Goal: Communication & Community: Ask a question

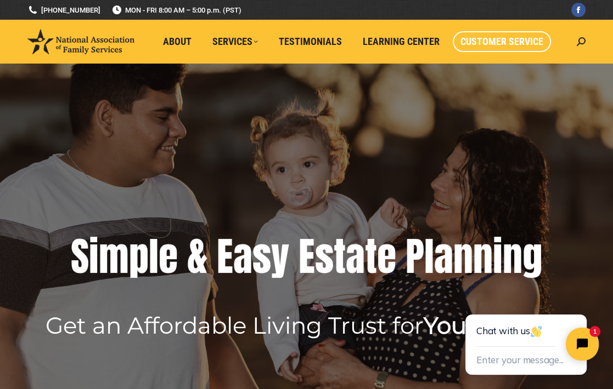
click at [515, 43] on span "Customer Service" at bounding box center [501, 42] width 83 height 12
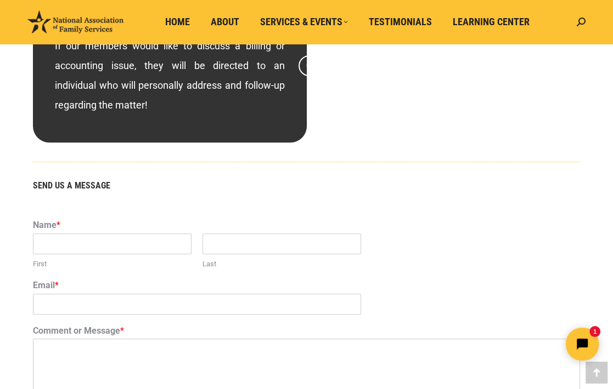
scroll to position [612, 0]
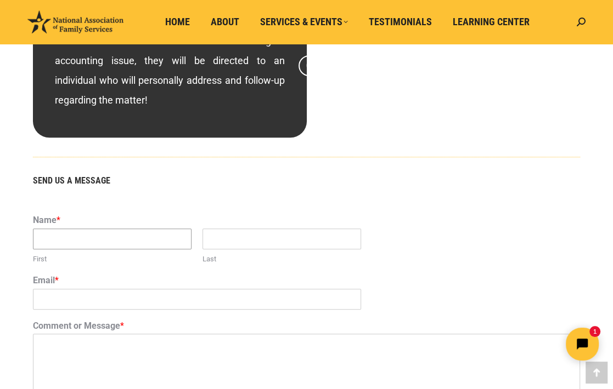
click at [92, 231] on input "First" at bounding box center [112, 239] width 158 height 21
type input "[PERSON_NAME] Tin"
click at [235, 239] on input "Last" at bounding box center [281, 239] width 158 height 21
type input "Lim"
click at [86, 302] on input "Email *" at bounding box center [197, 299] width 328 height 21
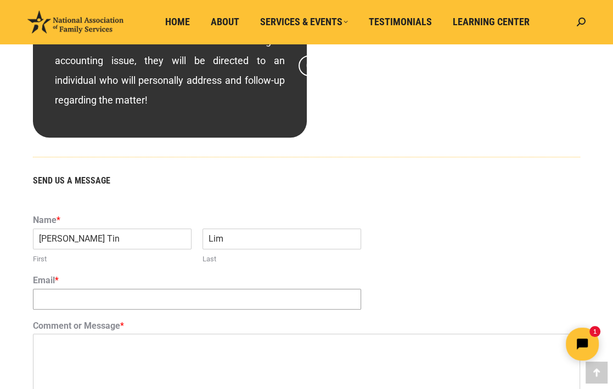
click at [67, 299] on input "Email *" at bounding box center [197, 299] width 328 height 21
paste input "[EMAIL_ADDRESS][DOMAIN_NAME]"
type input "[EMAIL_ADDRESS][DOMAIN_NAME]"
click at [70, 355] on textarea "Comment or Message *" at bounding box center [306, 367] width 547 height 66
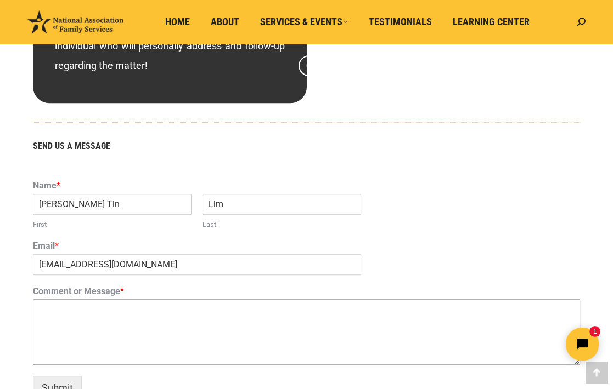
scroll to position [690, 0]
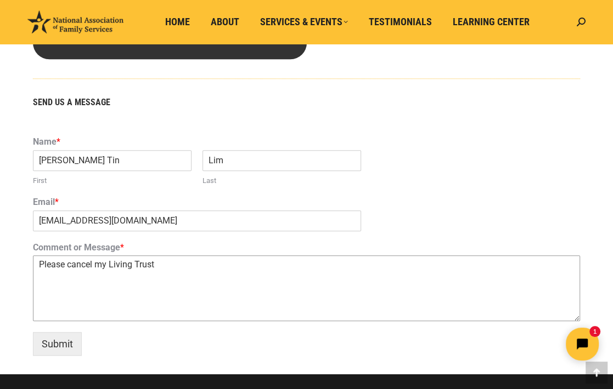
click at [110, 267] on textarea "Please cancel my Living Trust" at bounding box center [306, 289] width 547 height 66
drag, startPoint x: 109, startPoint y: 265, endPoint x: 278, endPoint y: 266, distance: 169.4
click at [109, 265] on textarea "Please cancel my membership Living Trust" at bounding box center [306, 289] width 547 height 66
click at [217, 287] on textarea "Please cancel my new membership Living Trust" at bounding box center [306, 289] width 547 height 66
click at [38, 267] on textarea "Please cancel my new membership Living Trust" at bounding box center [306, 289] width 547 height 66
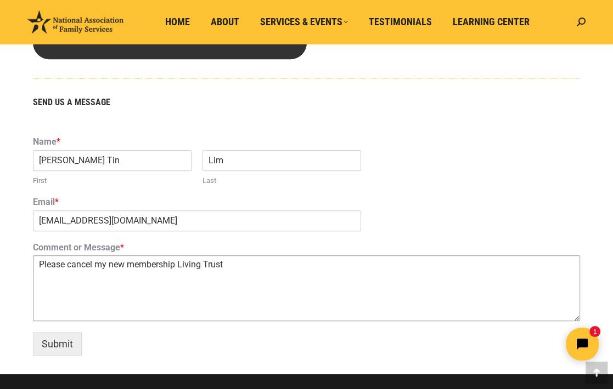
click at [182, 265] on textarea "Please cancel my new membership Living Trust" at bounding box center [306, 289] width 547 height 66
click at [69, 267] on textarea "Please cancel my new membership and Living Trust" at bounding box center [306, 289] width 547 height 66
click at [195, 264] on textarea "Please cancel my new membership and Living Trust" at bounding box center [306, 289] width 547 height 66
click at [258, 265] on textarea "Please cancel my new membership and Living Trust" at bounding box center [306, 289] width 547 height 66
click at [197, 268] on textarea "Please cancel my new membership and Living Trust creation" at bounding box center [306, 289] width 547 height 66
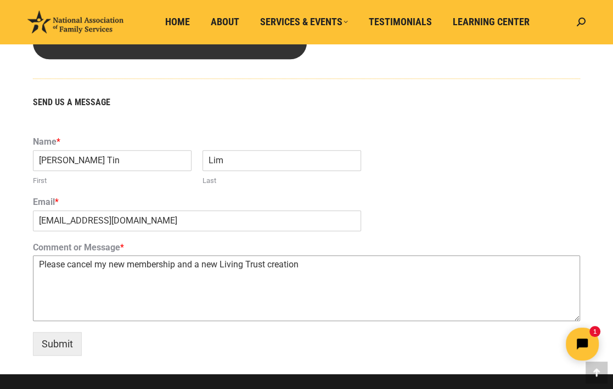
drag, startPoint x: 243, startPoint y: 289, endPoint x: 229, endPoint y: 283, distance: 16.0
click at [243, 289] on textarea "Please cancel my new membership and a new Living Trust creation" at bounding box center [306, 289] width 547 height 66
click at [195, 268] on textarea "Please cancel my new membership and a new Living Trust creation" at bounding box center [306, 289] width 547 height 66
click at [220, 268] on textarea "Please cancel my new membership and a new Living Trust creation" at bounding box center [306, 289] width 547 height 66
click at [363, 264] on textarea "Please cancel my new membership and a new Revocable Living Trust creation" at bounding box center [306, 289] width 547 height 66
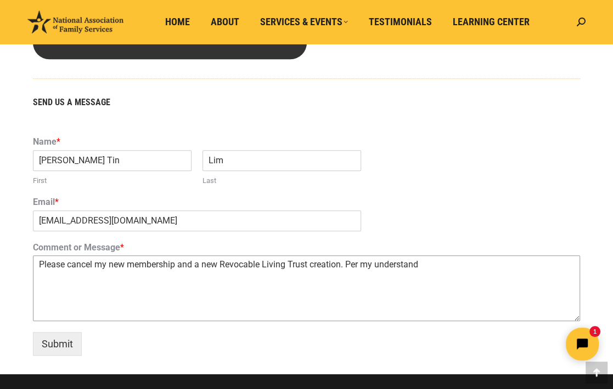
drag, startPoint x: 348, startPoint y: 264, endPoint x: 432, endPoint y: 269, distance: 84.1
click at [432, 269] on textarea "Please cancel my new membership and a new Revocable Living Trust creation. Per …" at bounding box center [306, 289] width 547 height 66
click at [349, 269] on textarea "Please cancel my new membership and a new Revocable Living Trust creation. I at…" at bounding box center [306, 289] width 547 height 66
click at [541, 265] on textarea "Please cancel my new membership and a new Revocable Living Trust creation. I at…" at bounding box center [306, 289] width 547 height 66
drag, startPoint x: 542, startPoint y: 247, endPoint x: 536, endPoint y: 245, distance: 5.9
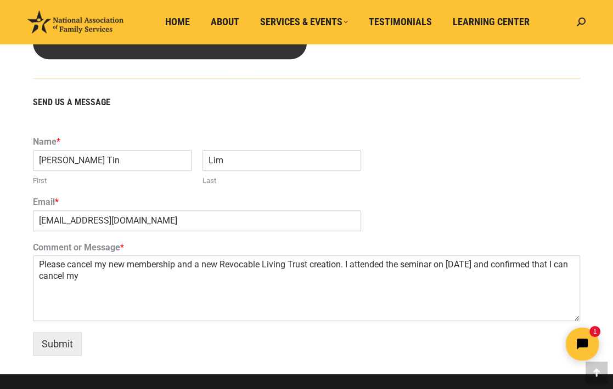
click at [542, 246] on label "Comment or Message *" at bounding box center [306, 248] width 547 height 12
click at [542, 256] on textarea "Please cancel my new membership and a new Revocable Living Trust creation. I at…" at bounding box center [306, 289] width 547 height 66
click at [517, 265] on textarea "Please cancel my new membership and a new Revocable Living Trust creation. I at…" at bounding box center [306, 289] width 547 height 66
drag, startPoint x: 404, startPoint y: 264, endPoint x: 466, endPoint y: 265, distance: 62.5
click at [404, 263] on textarea "Please cancel my new membership and a new Revocable Living Trust creation. I at…" at bounding box center [306, 289] width 547 height 66
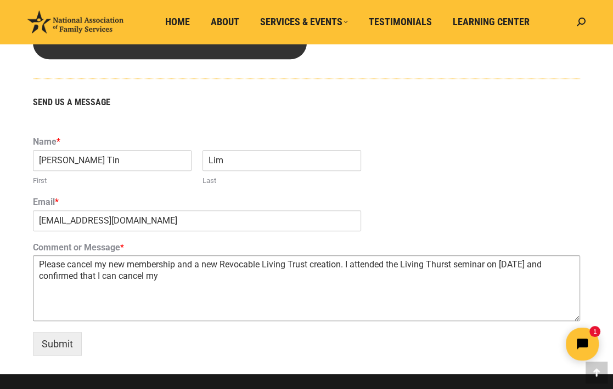
drag, startPoint x: 433, startPoint y: 267, endPoint x: 446, endPoint y: 265, distance: 13.3
click at [446, 265] on textarea "Please cancel my new membership and a new Revocable Living Trust creation. I at…" at bounding box center [306, 289] width 547 height 66
click at [483, 267] on textarea "Please cancel my new membership and a new Revocable Living Trust creation. I at…" at bounding box center [306, 289] width 547 height 66
drag, startPoint x: 106, startPoint y: 277, endPoint x: 88, endPoint y: 279, distance: 18.2
click at [88, 279] on textarea "Please cancel my new membership and a new Revocable Living Trust creation. I at…" at bounding box center [306, 289] width 547 height 66
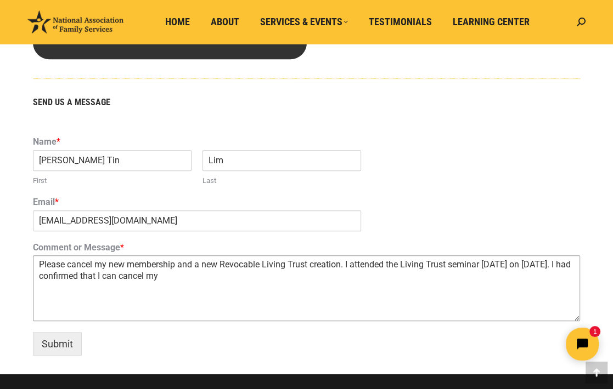
click at [138, 282] on textarea "Please cancel my new membership and a new Revocable Living Trust creation. I at…" at bounding box center [306, 289] width 547 height 66
drag, startPoint x: 172, startPoint y: 278, endPoint x: 235, endPoint y: 274, distance: 63.2
click at [235, 274] on textarea "Please cancel my new membership and a new Revocable Living Trust creation. I at…" at bounding box center [306, 289] width 547 height 66
drag, startPoint x: 191, startPoint y: 277, endPoint x: 206, endPoint y: 276, distance: 15.4
click at [206, 276] on textarea "Please cancel my new membership and a new Revocable Living Trust creation. I at…" at bounding box center [306, 289] width 547 height 66
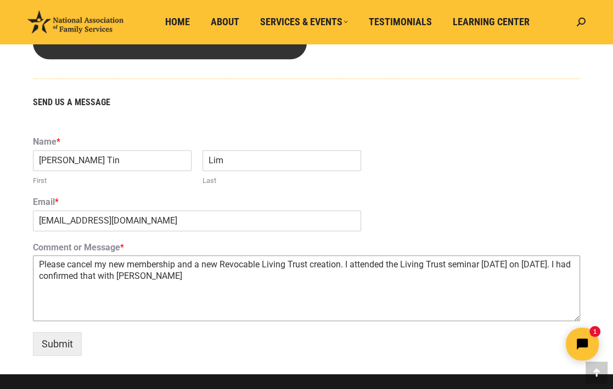
click at [403, 264] on textarea "Please cancel my new membership and a new Revocable Living Trust creation. I at…" at bounding box center [306, 289] width 547 height 66
click at [482, 265] on textarea "Please cancel my new membership and a new Revocable Living Trust creation. I at…" at bounding box center [306, 289] width 547 height 66
drag, startPoint x: 491, startPoint y: 265, endPoint x: 499, endPoint y: 267, distance: 8.0
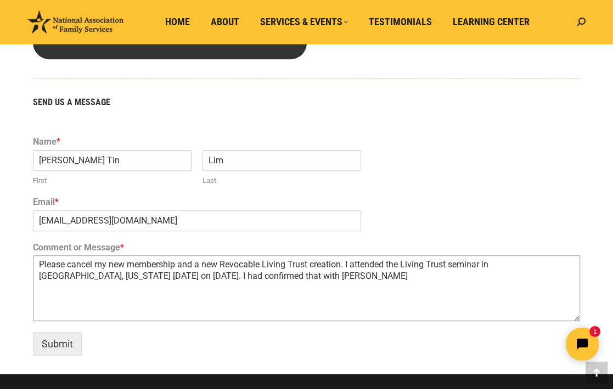
click at [379, 296] on textarea "Please cancel my new membership and a new Revocable Living Trust creation. I at…" at bounding box center [306, 289] width 547 height 66
drag, startPoint x: 344, startPoint y: 265, endPoint x: 562, endPoint y: 263, distance: 217.7
click at [562, 263] on textarea "Please cancel my new membership and a new Revocable Living Trust creation. I at…" at bounding box center [306, 289] width 547 height 66
click at [75, 289] on textarea "Please cancel my new membership and a new Revocable Living Trust creation. I at…" at bounding box center [306, 289] width 547 height 66
click at [106, 277] on textarea "Please cancel my new membership and a new Revocable Living Trust creation. I at…" at bounding box center [306, 289] width 547 height 66
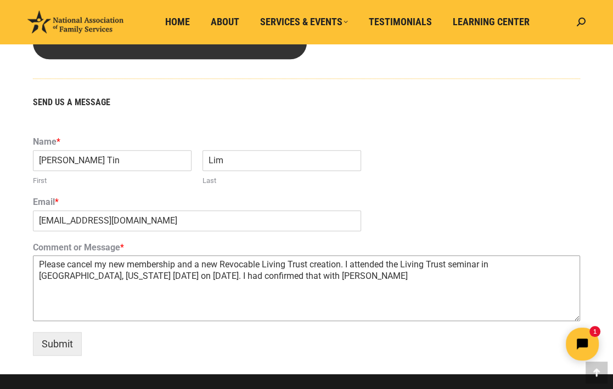
click at [165, 276] on textarea "Please cancel my new membership and a new Revocable Living Trust creation. I at…" at bounding box center [306, 289] width 547 height 66
click at [161, 276] on textarea "Please cancel my new membership and a new Revocable Living Trust creation. I at…" at bounding box center [306, 289] width 547 height 66
click at [167, 278] on textarea "Please cancel my new membership and a new Revocable Living Trust creation. I at…" at bounding box center [306, 289] width 547 height 66
click at [197, 277] on textarea "Please cancel my new membership and a new Revocable Living Trust creation. I at…" at bounding box center [306, 289] width 547 height 66
drag, startPoint x: 238, startPoint y: 277, endPoint x: 249, endPoint y: 276, distance: 11.0
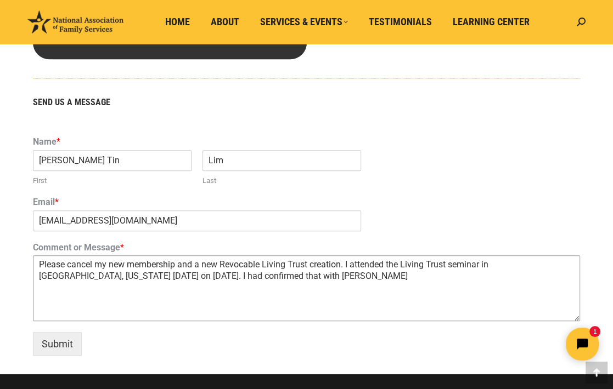
click at [249, 276] on textarea "Please cancel my new membership and a new Revocable Living Trust creation. I at…" at bounding box center [306, 289] width 547 height 66
drag, startPoint x: 166, startPoint y: 276, endPoint x: 283, endPoint y: 276, distance: 117.4
click at [283, 276] on textarea "Please cancel my new membership and a new Revocable Living Trust creation. I at…" at bounding box center [306, 289] width 547 height 66
click at [302, 276] on textarea "Please cancel my new membership and a new Revocable Living Trust creation. I at…" at bounding box center [306, 289] width 547 height 66
click at [446, 287] on textarea "Please cancel my new membership and a new Revocable Living Trust creation. I at…" at bounding box center [306, 289] width 547 height 66
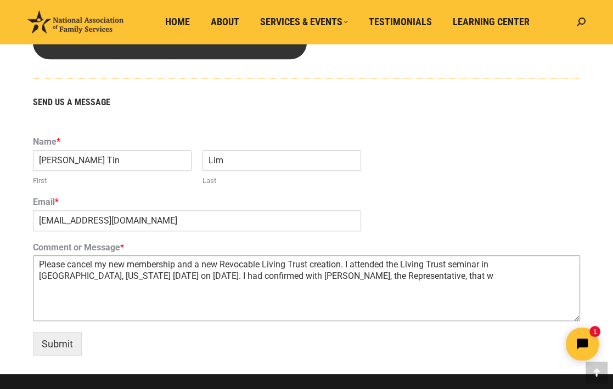
drag, startPoint x: 397, startPoint y: 274, endPoint x: 410, endPoint y: 274, distance: 12.6
click at [410, 274] on textarea "Please cancel my new membership and a new Revocable Living Trust creation. I at…" at bounding box center [306, 289] width 547 height 66
click at [246, 287] on textarea "Please cancel my new membership and a new Revocable Living Trust creation. I at…" at bounding box center [306, 289] width 547 height 66
drag, startPoint x: 167, startPoint y: 273, endPoint x: 378, endPoint y: 276, distance: 211.7
click at [378, 276] on textarea "Please cancel my new membership and a new Revocable Living Trust creation. I at…" at bounding box center [306, 289] width 547 height 66
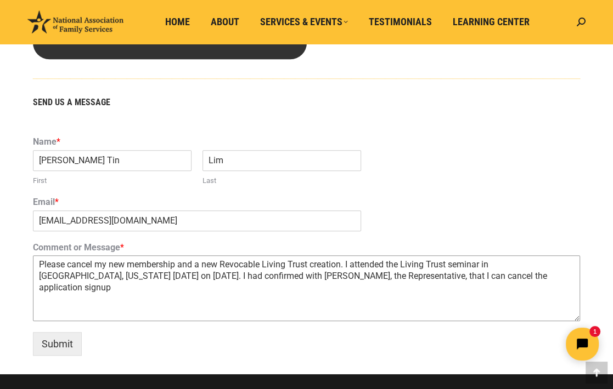
click at [412, 286] on textarea "Please cancel my new membership and a new Revocable Living Trust creation. I at…" at bounding box center [306, 289] width 547 height 66
click at [378, 278] on textarea "Please cancel my new membership and a new Revocable Living Trust creation. I at…" at bounding box center [306, 289] width 547 height 66
click at [395, 278] on textarea "Please cancel my new membership and a new Revocable Living Trust creation. I at…" at bounding box center [306, 289] width 547 height 66
click at [400, 278] on textarea "Please cancel my new membership and a new Revocable Living Trust creation. I at…" at bounding box center [306, 289] width 547 height 66
click at [534, 279] on textarea "Please cancel my new membership and a new Revocable Living Trust creation. I at…" at bounding box center [306, 289] width 547 height 66
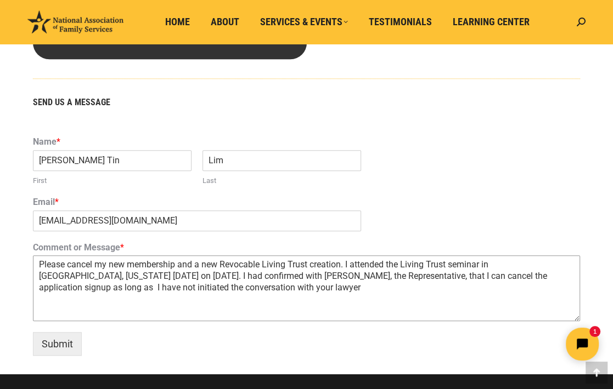
drag, startPoint x: 362, startPoint y: 290, endPoint x: 336, endPoint y: 296, distance: 27.1
click at [362, 290] on textarea "Please cancel my new membership and a new Revocable Living Trust creation. I at…" at bounding box center [306, 289] width 547 height 66
click at [375, 275] on textarea "Please cancel my new membership and a new Revocable Living Trust creation. I at…" at bounding box center [306, 289] width 547 height 66
click at [401, 277] on textarea "Please cancel my new membership and a new Revocable Living Trust creation. I at…" at bounding box center [306, 289] width 547 height 66
click at [508, 280] on textarea "Please cancel my new membership and a new Revocable Living Trust creation. I at…" at bounding box center [306, 289] width 547 height 66
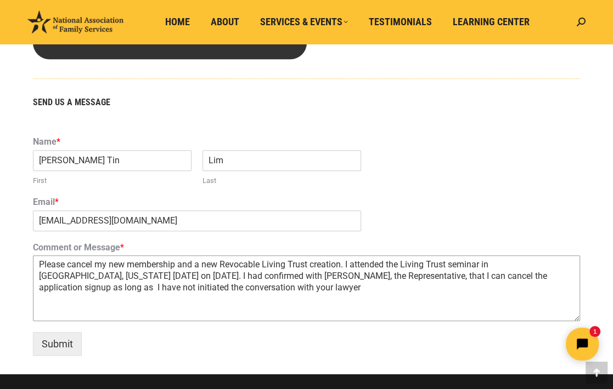
click at [536, 279] on textarea "Please cancel my new membership and a new Revocable Living Trust creation. I at…" at bounding box center [306, 289] width 547 height 66
click at [533, 278] on textarea "Please cancel my new membership and a new Revocable Living Trust creation. I at…" at bounding box center [306, 289] width 547 height 66
click at [526, 313] on textarea "Please cancel my new membership and a new Revocable Living Trust creation. I at…" at bounding box center [306, 289] width 547 height 66
drag, startPoint x: 396, startPoint y: 278, endPoint x: 534, endPoint y: 279, distance: 137.6
click at [534, 279] on textarea "Please cancel my new membership and a new Revocable Living Trust creation. I at…" at bounding box center [306, 289] width 547 height 66
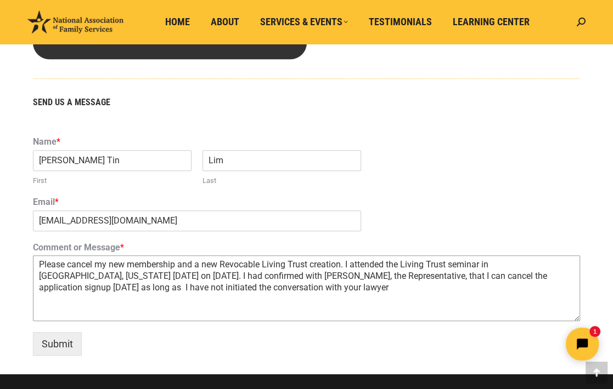
click at [523, 298] on textarea "Please cancel my new membership and a new Revocable Living Trust creation. I at…" at bounding box center [306, 289] width 547 height 66
click at [535, 276] on textarea "Please cancel my new membership and a new Revocable Living Trust creation. I at…" at bounding box center [306, 289] width 547 height 66
click at [59, 288] on textarea "Please cancel my new membership and a new Revocable Living Trust creation. I at…" at bounding box center [306, 289] width 547 height 66
click at [120, 297] on textarea "Please cancel my new membership and a new Revocable Living Trust creation. I at…" at bounding box center [306, 289] width 547 height 66
click at [261, 285] on textarea "Please cancel my new membership and a new Revocable Living Trust creation. I at…" at bounding box center [306, 289] width 547 height 66
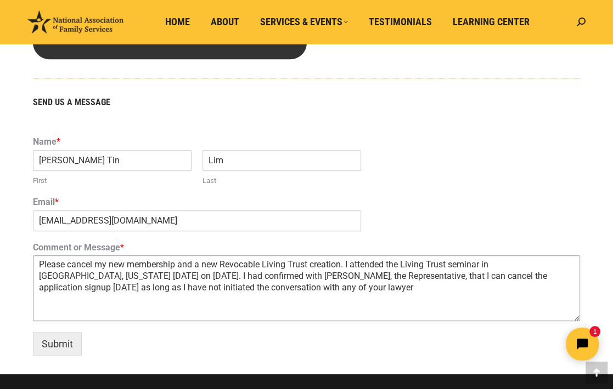
drag, startPoint x: 174, startPoint y: 290, endPoint x: 188, endPoint y: 286, distance: 14.2
click at [188, 286] on textarea "Please cancel my new membership and a new Revocable Living Trust creation. I at…" at bounding box center [306, 289] width 547 height 66
click at [153, 310] on textarea "Please cancel my new membership and a new Revocable Living Trust creation. I at…" at bounding box center [306, 289] width 547 height 66
click at [89, 289] on textarea "Please cancel my new membership and a new Revocable Living Trust creation. I at…" at bounding box center [306, 289] width 547 height 66
click at [326, 291] on textarea "Please cancel my new membership and a new Revocable Living Trust creation. I at…" at bounding box center [306, 289] width 547 height 66
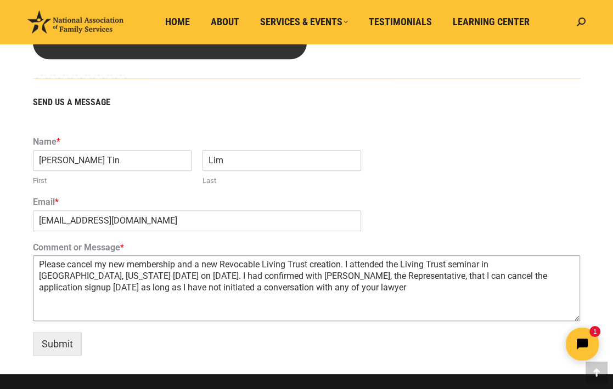
click at [177, 291] on textarea "Please cancel my new membership and a new Revocable Living Trust creation. I at…" at bounding box center [306, 289] width 547 height 66
drag, startPoint x: 103, startPoint y: 291, endPoint x: 269, endPoint y: 292, distance: 165.6
click at [269, 292] on textarea "Please cancel my new membership and a new Revocable Living Trust creation. I at…" at bounding box center [306, 289] width 547 height 66
click at [253, 303] on textarea "Please cancel my new membership and a new Revocable Living Trust creation. I at…" at bounding box center [306, 289] width 547 height 66
click at [149, 287] on textarea "Please cancel my new membership and a new Revocable Living Trust creation. I at…" at bounding box center [306, 289] width 547 height 66
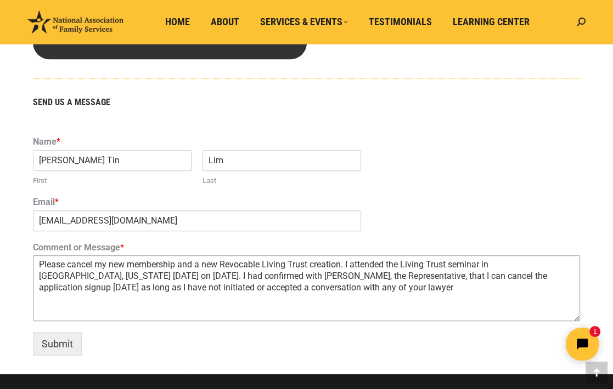
click at [186, 289] on textarea "Please cancel my new membership and a new Revocable Living Trust creation. I at…" at bounding box center [306, 289] width 547 height 66
click at [231, 287] on textarea "Please cancel my new membership and a new Revocable Living Trust creation. I at…" at bounding box center [306, 289] width 547 height 66
drag, startPoint x: 175, startPoint y: 291, endPoint x: 281, endPoint y: 289, distance: 105.3
click at [281, 289] on textarea "Please cancel my new membership and a new Revocable Living Trust creation. I at…" at bounding box center [306, 289] width 547 height 66
drag, startPoint x: 173, startPoint y: 289, endPoint x: 188, endPoint y: 287, distance: 14.4
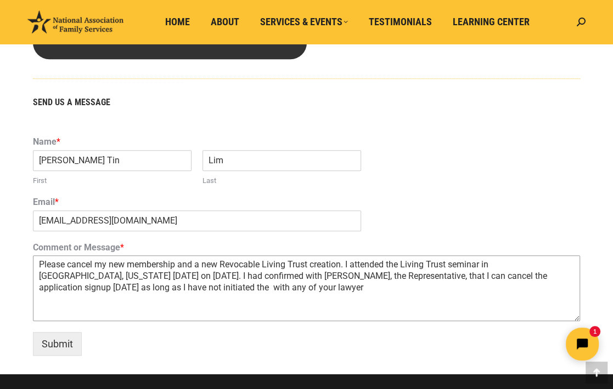
click at [188, 287] on textarea "Please cancel my new membership and a new Revocable Living Trust creation. I at…" at bounding box center [306, 289] width 547 height 66
click at [186, 302] on textarea "Please cancel my new membership and a new Revocable Living Trust creation. I at…" at bounding box center [306, 289] width 547 height 66
drag, startPoint x: 101, startPoint y: 287, endPoint x: 171, endPoint y: 287, distance: 69.6
click at [171, 287] on textarea "Please cancel my new membership and a new Revocable Living Trust creation. I at…" at bounding box center [306, 289] width 547 height 66
drag, startPoint x: 157, startPoint y: 311, endPoint x: 121, endPoint y: 303, distance: 37.7
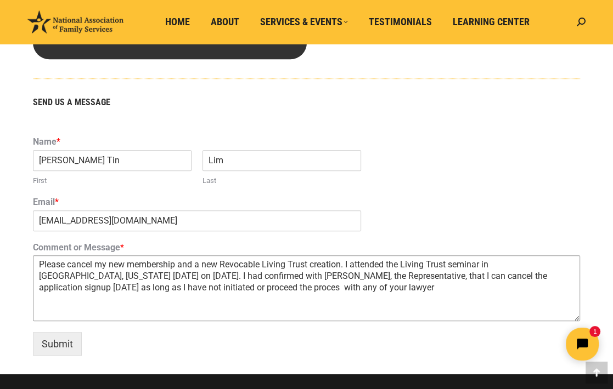
click at [157, 311] on textarea "Please cancel my new membership and a new Revocable Living Trust creation. I at…" at bounding box center [306, 289] width 547 height 66
click at [99, 290] on textarea "Please cancel my new membership and a new Revocable Living Trust creation. I at…" at bounding box center [306, 289] width 547 height 66
click at [57, 287] on textarea "Please cancel my new membership and a new Revocable Living Trust creation. I at…" at bounding box center [306, 289] width 547 height 66
drag, startPoint x: 59, startPoint y: 287, endPoint x: 100, endPoint y: 288, distance: 40.6
click at [100, 288] on textarea "Please cancel my new membership and a new Revocable Living Trust creation. I at…" at bounding box center [306, 289] width 547 height 66
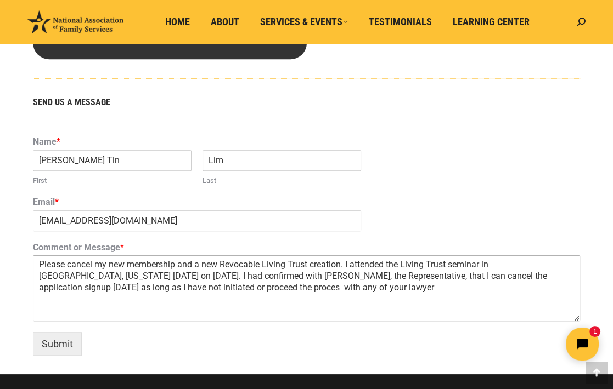
click at [191, 303] on textarea "Please cancel my new membership and a new Revocable Living Trust creation. I at…" at bounding box center [306, 289] width 547 height 66
click at [107, 288] on textarea "Please cancel my new membership and a new Revocable Living Trust creation. I at…" at bounding box center [306, 289] width 547 height 66
drag, startPoint x: 128, startPoint y: 290, endPoint x: 184, endPoint y: 286, distance: 55.6
click at [184, 286] on textarea "Please cancel my new membership and a new Revocable Living Trust creation. I at…" at bounding box center [306, 289] width 547 height 66
drag, startPoint x: 59, startPoint y: 291, endPoint x: 97, endPoint y: 286, distance: 37.6
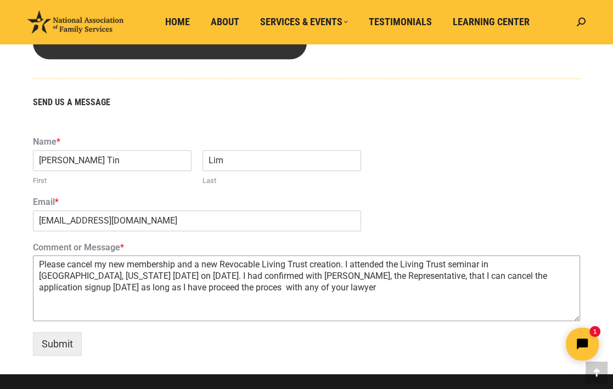
click at [97, 286] on textarea "Please cancel my new membership and a new Revocable Living Trust creation. I at…" at bounding box center [306, 289] width 547 height 66
click at [173, 302] on textarea "Please cancel my new membership and a new Revocable Living Trust creation. I at…" at bounding box center [306, 289] width 547 height 66
click at [123, 288] on textarea "Please cancel my new membership and a new Revocable Living Trust creation. I at…" at bounding box center [306, 289] width 547 height 66
drag, startPoint x: 211, startPoint y: 300, endPoint x: 198, endPoint y: 300, distance: 12.6
drag, startPoint x: 61, startPoint y: 287, endPoint x: 261, endPoint y: 300, distance: 200.6
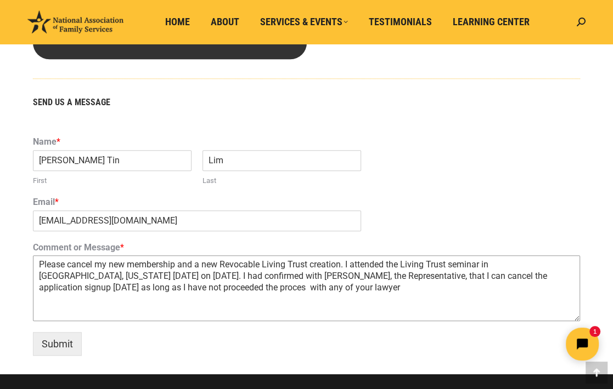
click at [222, 287] on textarea "Please cancel my new membership and a new Revocable Living Trust creation. I at…" at bounding box center [306, 289] width 547 height 66
click at [263, 304] on textarea "Please cancel my new membership and a new Revocable Living Trust creation. I at…" at bounding box center [306, 289] width 547 height 66
click at [91, 288] on textarea "Please cancel my new membership and a new Revocable Living Trust creation. I at…" at bounding box center [306, 289] width 547 height 66
drag, startPoint x: 93, startPoint y: 287, endPoint x: 223, endPoint y: 285, distance: 130.0
click at [223, 285] on textarea "Please cancel my new membership and a new Revocable Living Trust creation. I at…" at bounding box center [306, 289] width 547 height 66
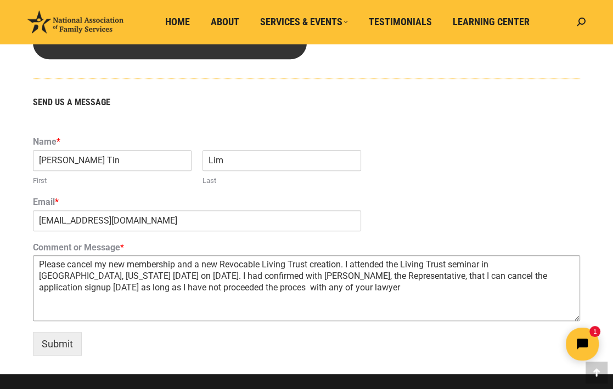
click at [233, 297] on textarea "Please cancel my new membership and a new Revocable Living Trust creation. I at…" at bounding box center [306, 289] width 547 height 66
click at [92, 286] on textarea "Please cancel my new membership and a new Revocable Living Trust creation. I at…" at bounding box center [306, 289] width 547 height 66
drag, startPoint x: 60, startPoint y: 287, endPoint x: 179, endPoint y: 287, distance: 119.0
click at [179, 287] on textarea "Please cancel my new membership and a new Revocable Living Trust creation. I at…" at bounding box center [306, 289] width 547 height 66
click at [98, 295] on textarea "Please cancel my new membership and a new Revocable Living Trust creation. I at…" at bounding box center [306, 289] width 547 height 66
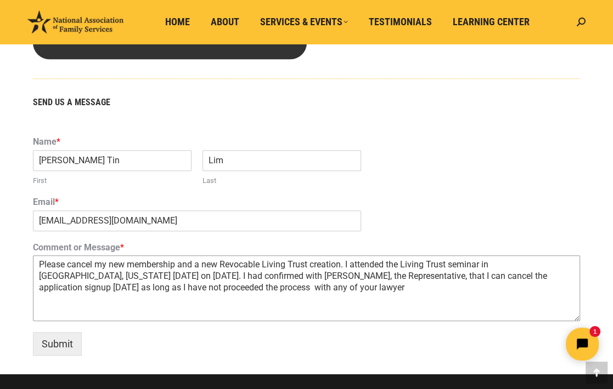
click at [184, 287] on textarea "Please cancel my new membership and a new Revocable Living Trust creation. I at…" at bounding box center [306, 289] width 547 height 66
click at [321, 288] on textarea "Please cancel my new membership and a new Revocable Living Trust creation. I at…" at bounding box center [306, 289] width 547 height 66
click at [144, 290] on textarea "Please cancel my new membership and a new Revocable Living Trust creation. I at…" at bounding box center [306, 289] width 547 height 66
click at [143, 291] on textarea "Please cancel my new membership and a new Revocable Living Trust creation. I at…" at bounding box center [306, 289] width 547 height 66
click at [95, 288] on textarea "Please cancel my new membership and a new Revocable Living Trust creation. I at…" at bounding box center [306, 289] width 547 height 66
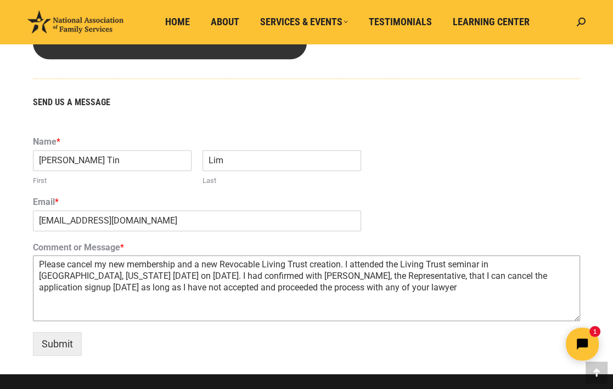
drag, startPoint x: 280, startPoint y: 277, endPoint x: 239, endPoint y: 292, distance: 44.2
click at [279, 278] on textarea "Please cancel my new membership and a new Revocable Living Trust creation. I at…" at bounding box center [306, 289] width 547 height 66
click at [181, 289] on textarea "Please cancel my new membership and a new Revocable Living Trust creation. I at…" at bounding box center [306, 289] width 547 height 66
drag, startPoint x: 197, startPoint y: 288, endPoint x: 373, endPoint y: 285, distance: 176.0
click at [373, 285] on textarea "Please cancel my new membership and a new Revocable Living Trust creation. I at…" at bounding box center [306, 289] width 547 height 66
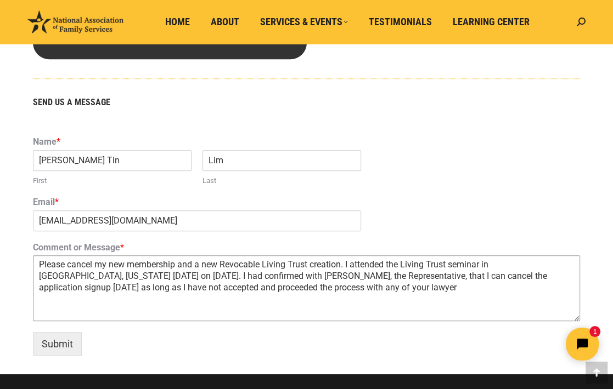
click at [378, 286] on textarea "Please cancel my new membership and a new Revocable Living Trust creation. I at…" at bounding box center [306, 289] width 547 height 66
click at [179, 285] on textarea "Please cancel my new membership and a new Revocable Living Trust creation. I at…" at bounding box center [306, 289] width 547 height 66
click at [196, 293] on textarea "Please cancel my new membership and a new Revocable Living Trust creation. I at…" at bounding box center [306, 289] width 547 height 66
click at [242, 288] on textarea "Please cancel my new membership and a new Revocable Living Trust creation. I at…" at bounding box center [306, 289] width 547 height 66
click at [373, 286] on textarea "Please cancel my new membership and a new Revocable Living Trust creation. I at…" at bounding box center [306, 289] width 547 height 66
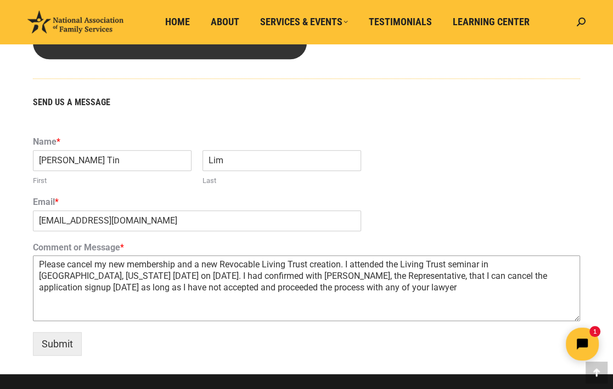
click at [378, 288] on textarea "Please cancel my new membership and a new Revocable Living Trust creation. I at…" at bounding box center [306, 289] width 547 height 66
click at [104, 276] on textarea "Please cancel my new membership and a new Revocable Living Trust creation. I at…" at bounding box center [306, 289] width 547 height 66
click at [167, 279] on textarea "Please cancel my new membership and a new Revocable Living Trust creation. I at…" at bounding box center [306, 289] width 547 height 66
click at [375, 278] on textarea "Please cancel my new membership and a new Revocable Living Trust creation. I at…" at bounding box center [306, 289] width 547 height 66
click at [403, 280] on textarea "Please cancel my new membership and a new Revocable Living Trust creation. I at…" at bounding box center [306, 289] width 547 height 66
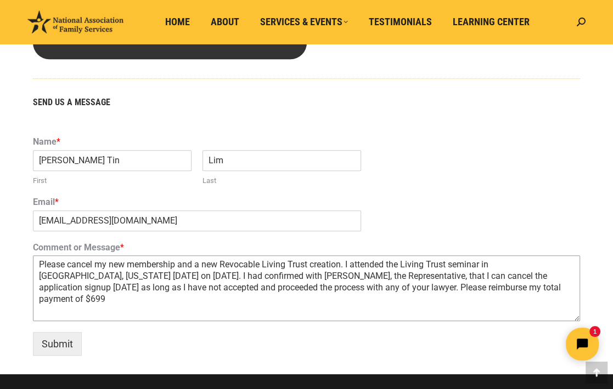
drag, startPoint x: 400, startPoint y: 276, endPoint x: 443, endPoint y: 276, distance: 42.8
click at [443, 276] on textarea "Please cancel my new membership and a new Revocable Living Trust creation. I at…" at bounding box center [306, 289] width 547 height 66
click at [438, 307] on textarea "Please cancel my new membership and a new Revocable Living Trust creation. I at…" at bounding box center [306, 289] width 547 height 66
click at [404, 276] on textarea "Please cancel my new membership and a new Revocable Living Trust creation. I at…" at bounding box center [306, 289] width 547 height 66
click at [402, 276] on textarea "Please cancel my new membership and a new Revocable Living Trust creation. I at…" at bounding box center [306, 289] width 547 height 66
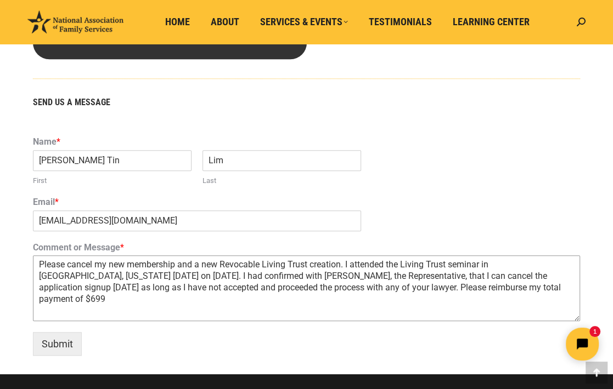
drag, startPoint x: 401, startPoint y: 278, endPoint x: 417, endPoint y: 276, distance: 15.5
click at [417, 276] on textarea "Please cancel my new membership and a new Revocable Living Trust creation. I at…" at bounding box center [306, 289] width 547 height 66
click at [63, 301] on textarea "Please cancel my new membership and a new Revocable Living Trust creation. I at…" at bounding box center [306, 289] width 547 height 66
click at [429, 289] on textarea "Please cancel my new membership and a new Revocable Living Trust creation. I at…" at bounding box center [306, 289] width 547 height 66
click at [82, 301] on textarea "Please cancel my new membership and a new Revocable Living Trust creation. I at…" at bounding box center [306, 289] width 547 height 66
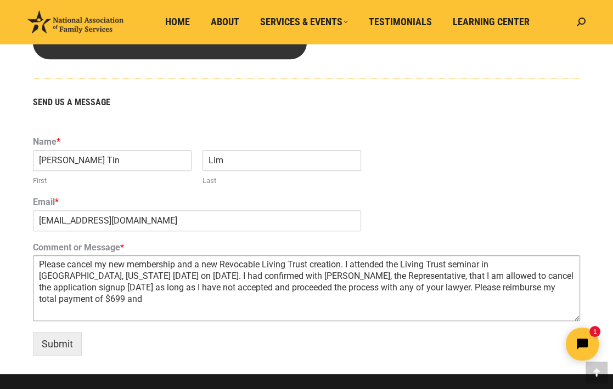
click at [447, 288] on textarea "Please cancel my new membership and a new Revocable Living Trust creation. I at…" at bounding box center [306, 289] width 547 height 66
click at [491, 291] on textarea "Please cancel my new membership and a new Revocable Living Trust creation. I at…" at bounding box center [306, 289] width 547 height 66
click at [84, 299] on textarea "Please cancel my new membership and a new Revocable Living Trust creation. I at…" at bounding box center [306, 289] width 547 height 66
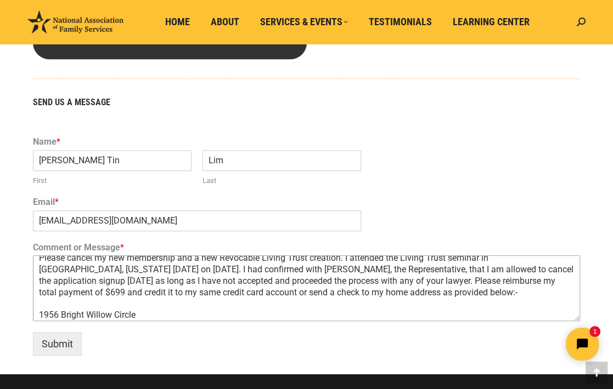
scroll to position [18, 0]
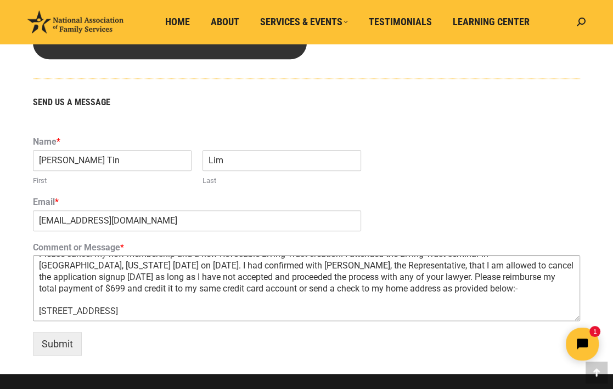
click at [314, 280] on textarea "Please cancel my new membership and a new Revocable Living Trust creation. I at…" at bounding box center [306, 289] width 547 height 66
click at [326, 282] on textarea "Please cancel my new membership and a new Revocable Living Trust creation. I at…" at bounding box center [306, 289] width 547 height 66
click at [139, 281] on textarea "Please cancel my new membership and a new Revocable Living Trust creation. I at…" at bounding box center [306, 289] width 547 height 66
click at [158, 282] on textarea "Please cancel my new membership and a new Revocable Living Trust creation. I at…" at bounding box center [306, 289] width 547 height 66
drag, startPoint x: 181, startPoint y: 284, endPoint x: 186, endPoint y: 282, distance: 5.7
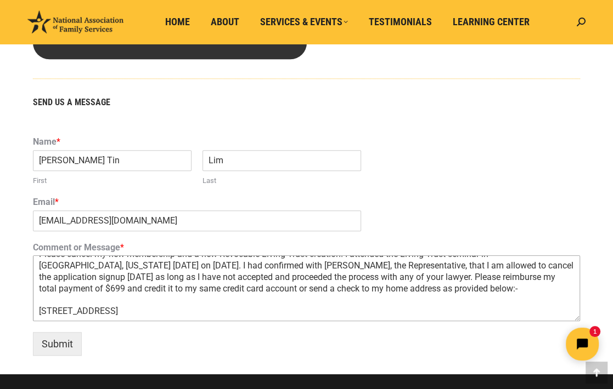
click at [186, 282] on textarea "Please cancel my new membership and a new Revocable Living Trust creation. I at…" at bounding box center [306, 289] width 547 height 66
click at [308, 302] on textarea "Please cancel my new membership and a new Revocable Living Trust creation. I at…" at bounding box center [306, 289] width 547 height 66
drag, startPoint x: 253, startPoint y: 280, endPoint x: 275, endPoint y: 280, distance: 21.4
click at [275, 280] on textarea "Please cancel my new membership and a new Revocable Living Trust creation. I at…" at bounding box center [306, 289] width 547 height 66
click at [306, 307] on textarea "Please cancel my new membership and a new Revocable Living Trust creation. I at…" at bounding box center [306, 289] width 547 height 66
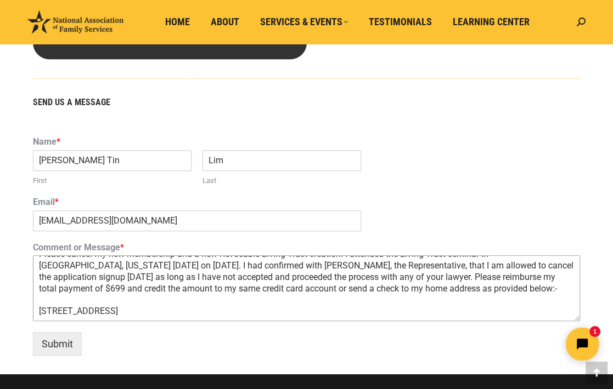
click at [353, 281] on textarea "Please cancel my new membership and a new Revocable Living Trust creation. I at…" at bounding box center [306, 289] width 547 height 66
drag, startPoint x: 353, startPoint y: 283, endPoint x: 361, endPoint y: 284, distance: 8.3
click at [353, 283] on textarea "Please cancel my new membership and a new Revocable Living Trust creation. I at…" at bounding box center [306, 289] width 547 height 66
click at [362, 283] on textarea "Please cancel my new membership and a new Revocable Living Trust creation. I at…" at bounding box center [306, 289] width 547 height 66
click at [363, 282] on textarea "Please cancel my new membership and a new Revocable Living Trust creation. I at…" at bounding box center [306, 289] width 547 height 66
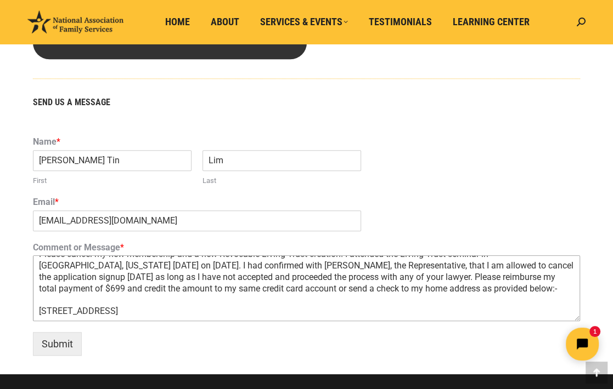
click at [383, 282] on textarea "Please cancel my new membership and a new Revocable Living Trust creation. I at…" at bounding box center [306, 289] width 547 height 66
drag, startPoint x: 366, startPoint y: 284, endPoint x: 544, endPoint y: 283, distance: 177.7
click at [544, 283] on textarea "Please cancel my new membership and a new Revocable Living Trust creation. I at…" at bounding box center [306, 289] width 547 height 66
click at [232, 308] on textarea "Please cancel my new membership and a new Revocable Living Trust creation. I at…" at bounding box center [306, 289] width 547 height 66
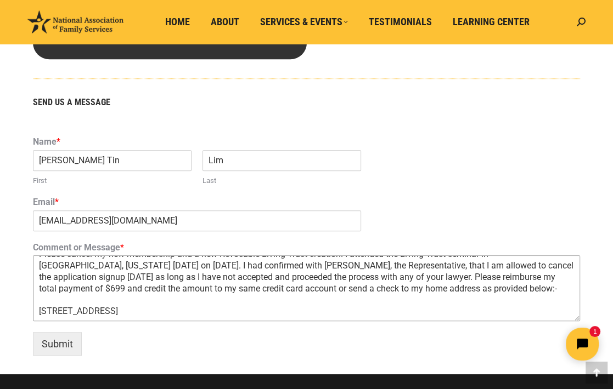
drag, startPoint x: 38, startPoint y: 302, endPoint x: 126, endPoint y: 313, distance: 87.9
click at [126, 313] on textarea "Please cancel my new membership and a new Revocable Living Trust creation. I at…" at bounding box center [306, 289] width 547 height 66
click at [200, 302] on textarea "Please cancel my new membership and a new Revocable Living Trust creation. I at…" at bounding box center [306, 289] width 547 height 66
click at [167, 303] on textarea "Please cancel my new membership and a new Revocable Living Trust creation. I at…" at bounding box center [306, 289] width 547 height 66
drag, startPoint x: 154, startPoint y: 315, endPoint x: 158, endPoint y: 311, distance: 5.8
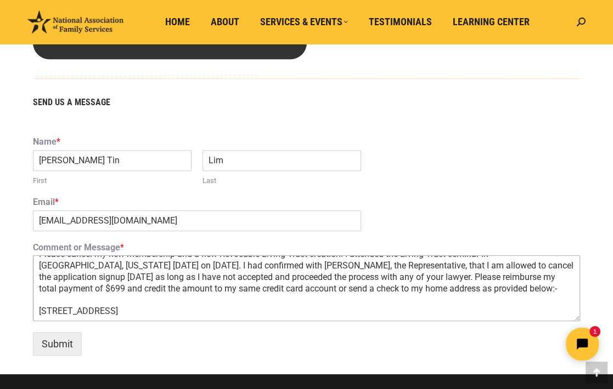
click at [154, 315] on textarea "Please cancel my new membership and a new Revocable Living Trust creation. I at…" at bounding box center [306, 289] width 547 height 66
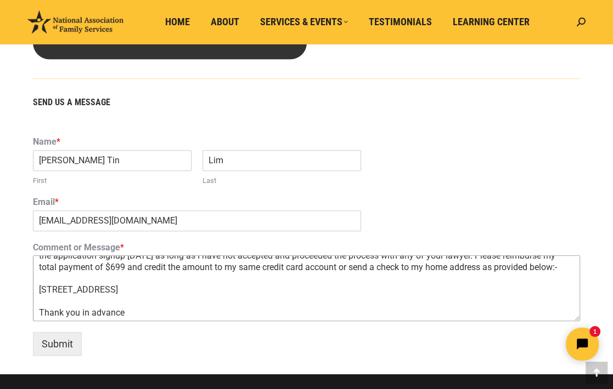
scroll to position [41, 0]
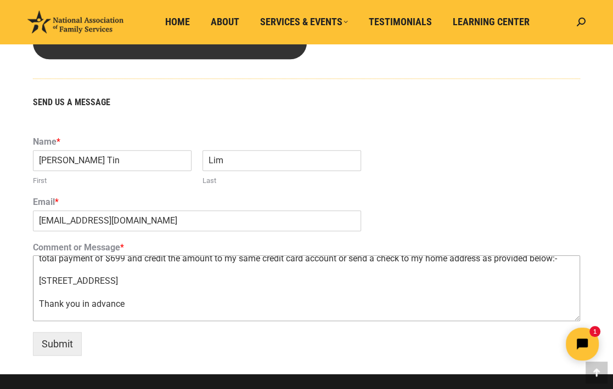
drag, startPoint x: 39, startPoint y: 291, endPoint x: 143, endPoint y: 293, distance: 103.7
click at [143, 293] on textarea "Please cancel my new membership and a new Revocable Living Trust creation. I at…" at bounding box center [306, 289] width 547 height 66
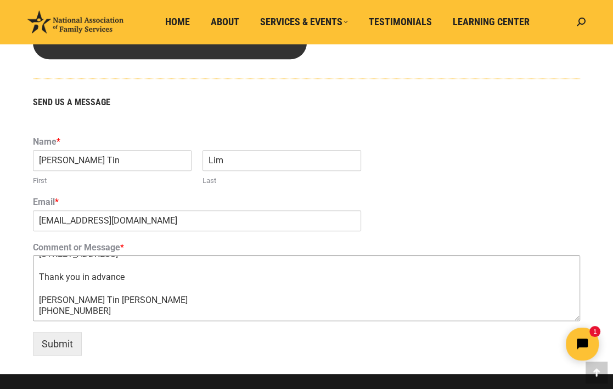
scroll to position [90, 0]
drag, startPoint x: 575, startPoint y: 280, endPoint x: 65, endPoint y: 1, distance: 580.9
type textarea "Please cancel my new membership and a new Revocable Living Trust creation. I at…"
drag, startPoint x: 61, startPoint y: 346, endPoint x: 214, endPoint y: 333, distance: 153.0
click at [61, 346] on button "Submit" at bounding box center [57, 344] width 49 height 24
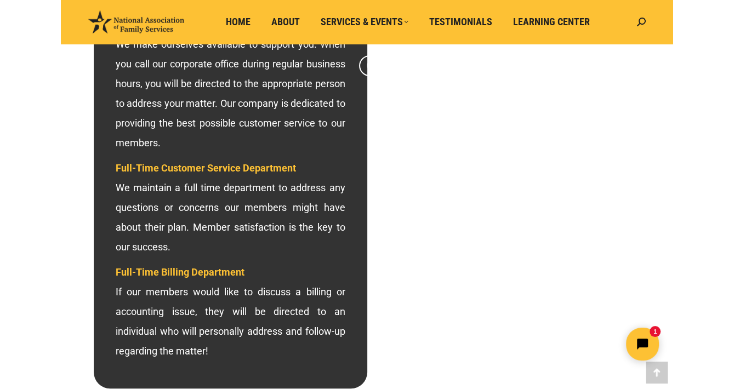
scroll to position [324, 0]
